Goal: Task Accomplishment & Management: Use online tool/utility

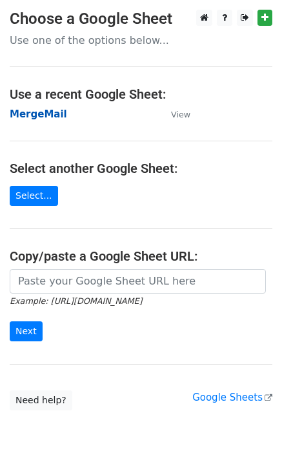
click at [48, 115] on strong "MergeMail" at bounding box center [38, 114] width 57 height 12
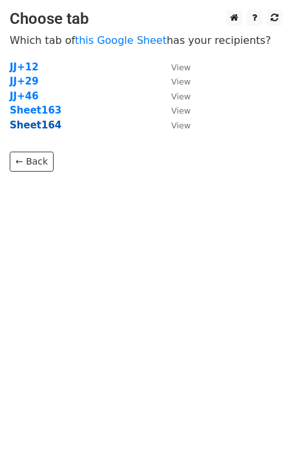
click at [34, 126] on strong "Sheet164" at bounding box center [36, 125] width 52 height 12
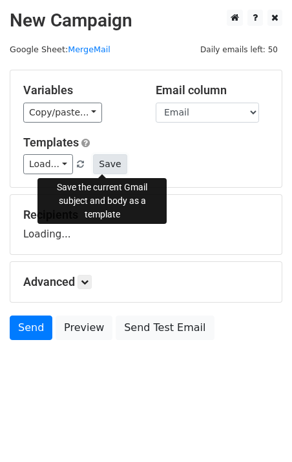
click at [103, 163] on button "Save" at bounding box center [110, 164] width 34 height 20
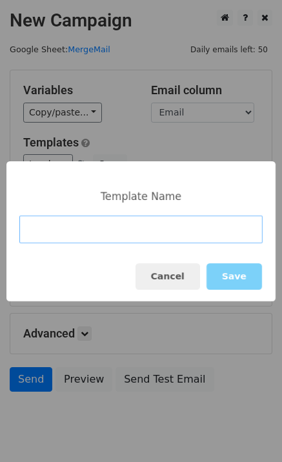
click at [95, 234] on input at bounding box center [140, 230] width 243 height 28
paste input "No Cost for Your First Logo, Your First Design Is On Us!"
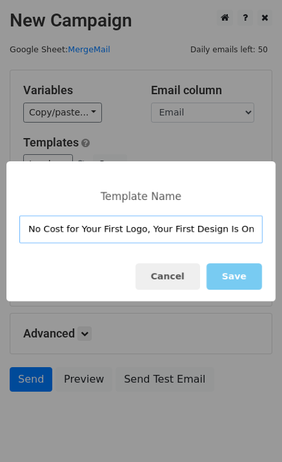
type input "No Cost for Your First Logo, Your First Design Is On Us!"
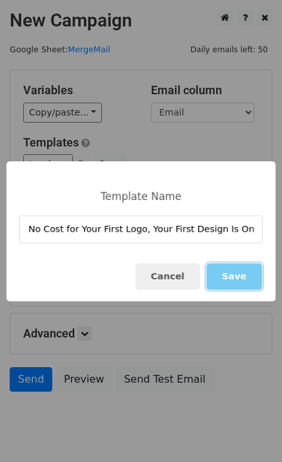
click at [230, 272] on button "Save" at bounding box center [235, 276] width 56 height 26
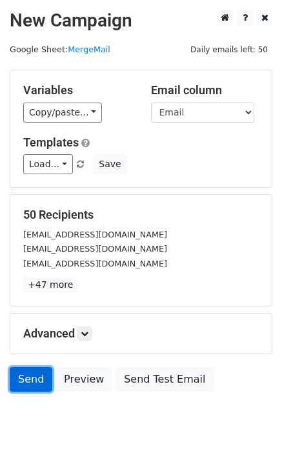
click at [25, 383] on link "Send" at bounding box center [31, 379] width 43 height 25
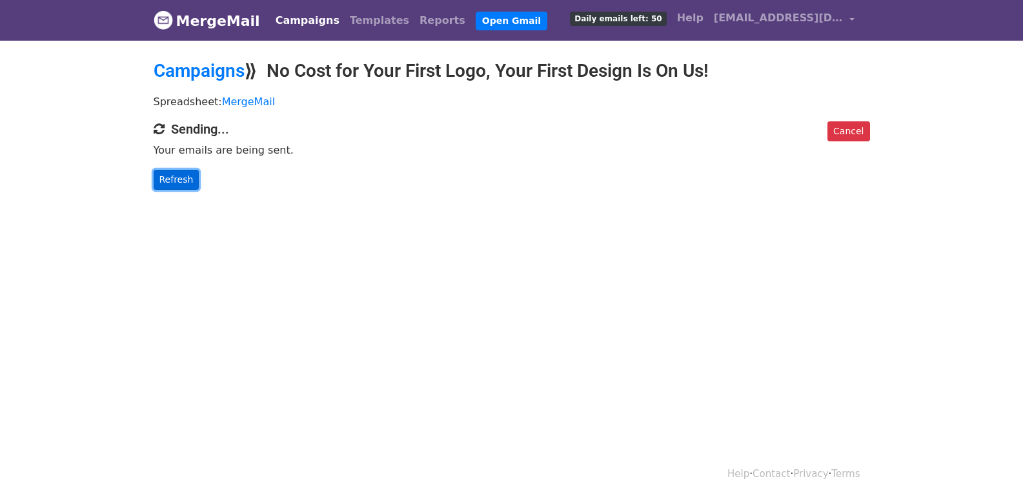
click at [183, 178] on link "Refresh" at bounding box center [177, 180] width 46 height 20
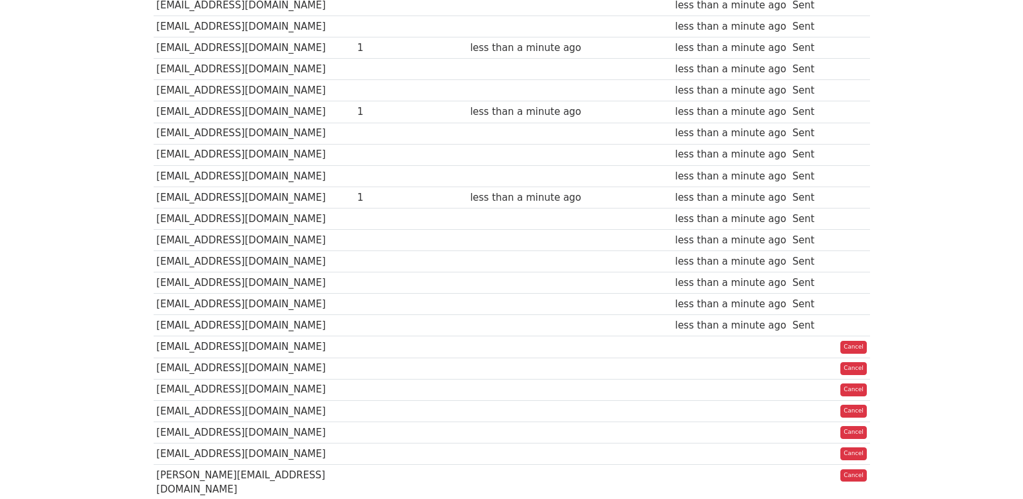
scroll to position [50, 0]
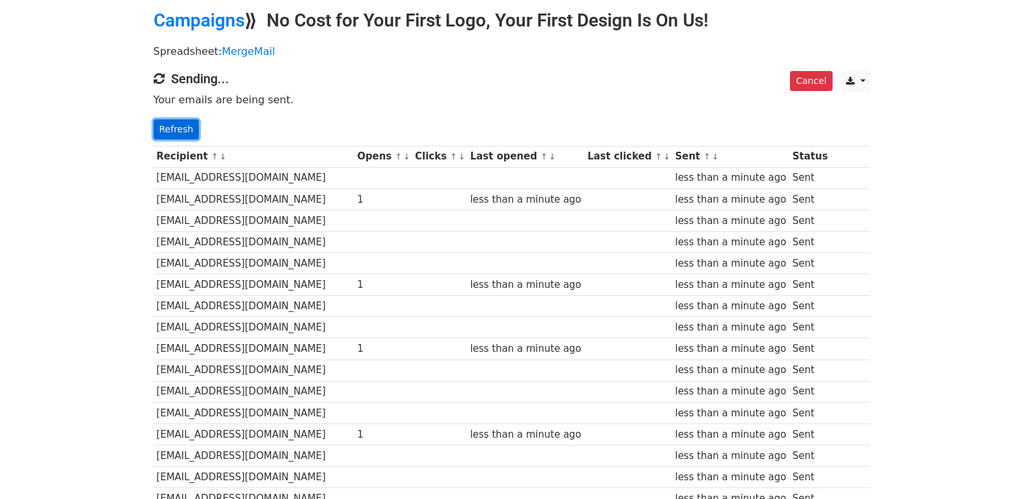
click at [181, 131] on link "Refresh" at bounding box center [177, 129] width 46 height 20
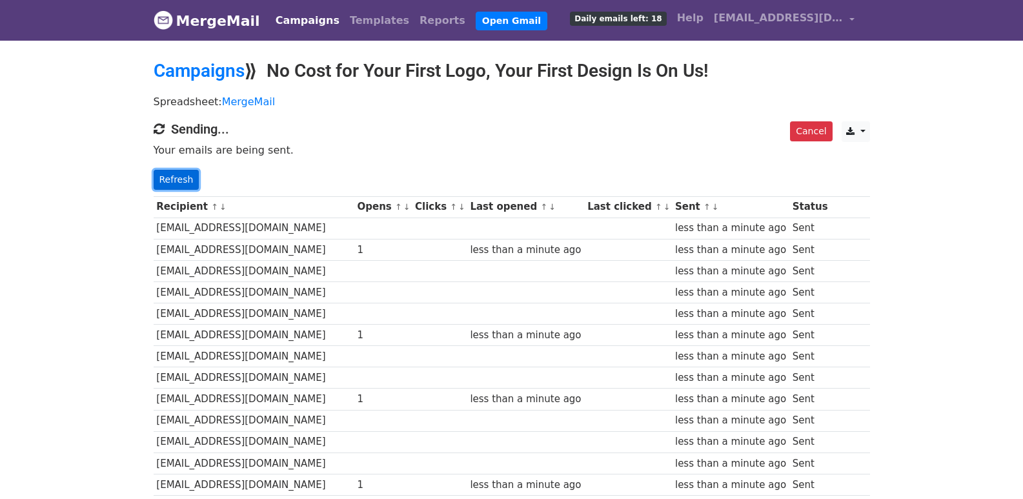
click at [184, 184] on link "Refresh" at bounding box center [177, 180] width 46 height 20
click at [183, 178] on link "Refresh" at bounding box center [177, 180] width 46 height 20
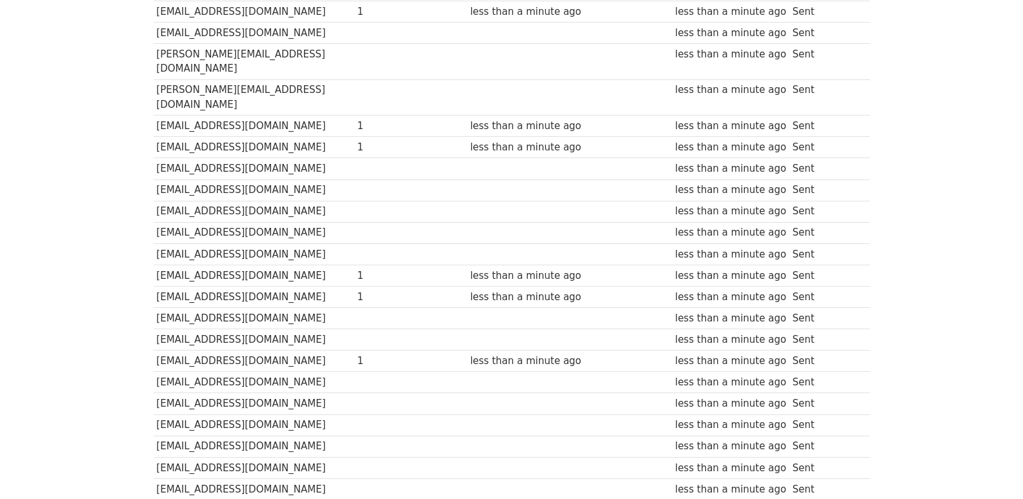
scroll to position [903, 0]
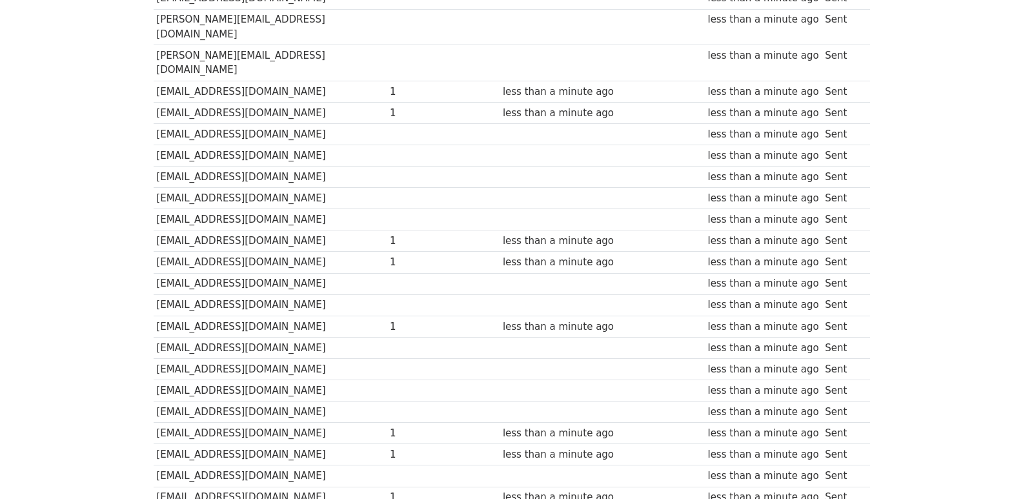
scroll to position [899, 0]
